Goal: Find specific page/section

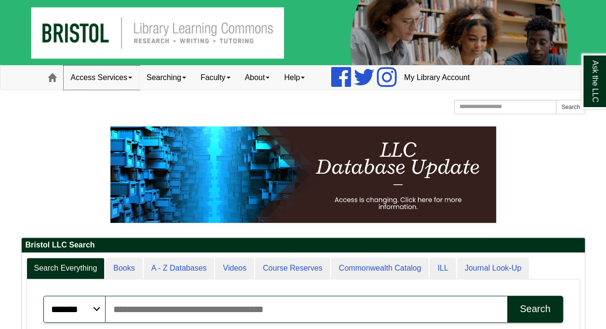
click at [117, 80] on link "Access Services" at bounding box center [102, 78] width 76 height 24
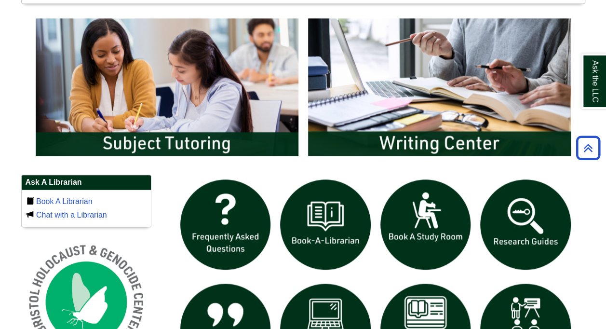
scroll to position [502, 0]
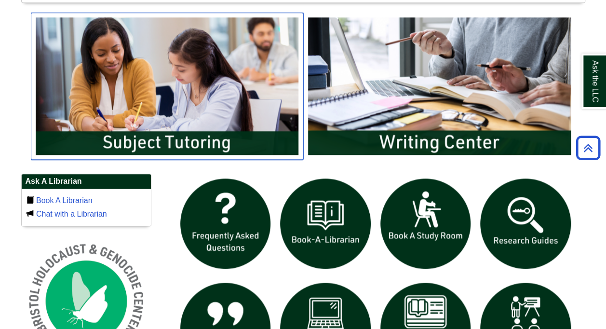
click at [175, 81] on img "slideshow" at bounding box center [167, 86] width 273 height 147
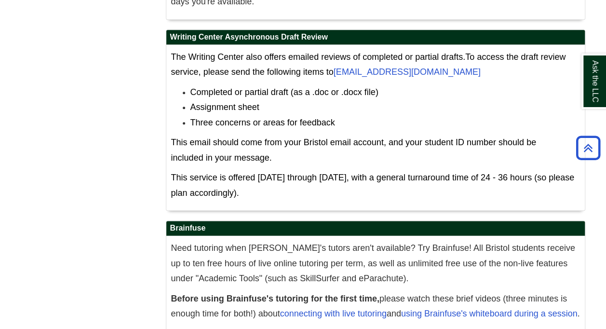
scroll to position [4100, 0]
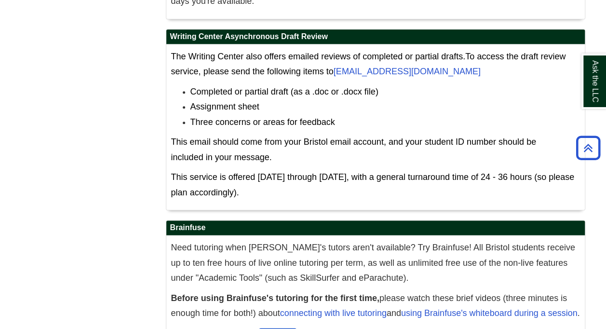
click at [289, 329] on link "click here" at bounding box center [278, 334] width 37 height 10
